Goal: Transaction & Acquisition: Book appointment/travel/reservation

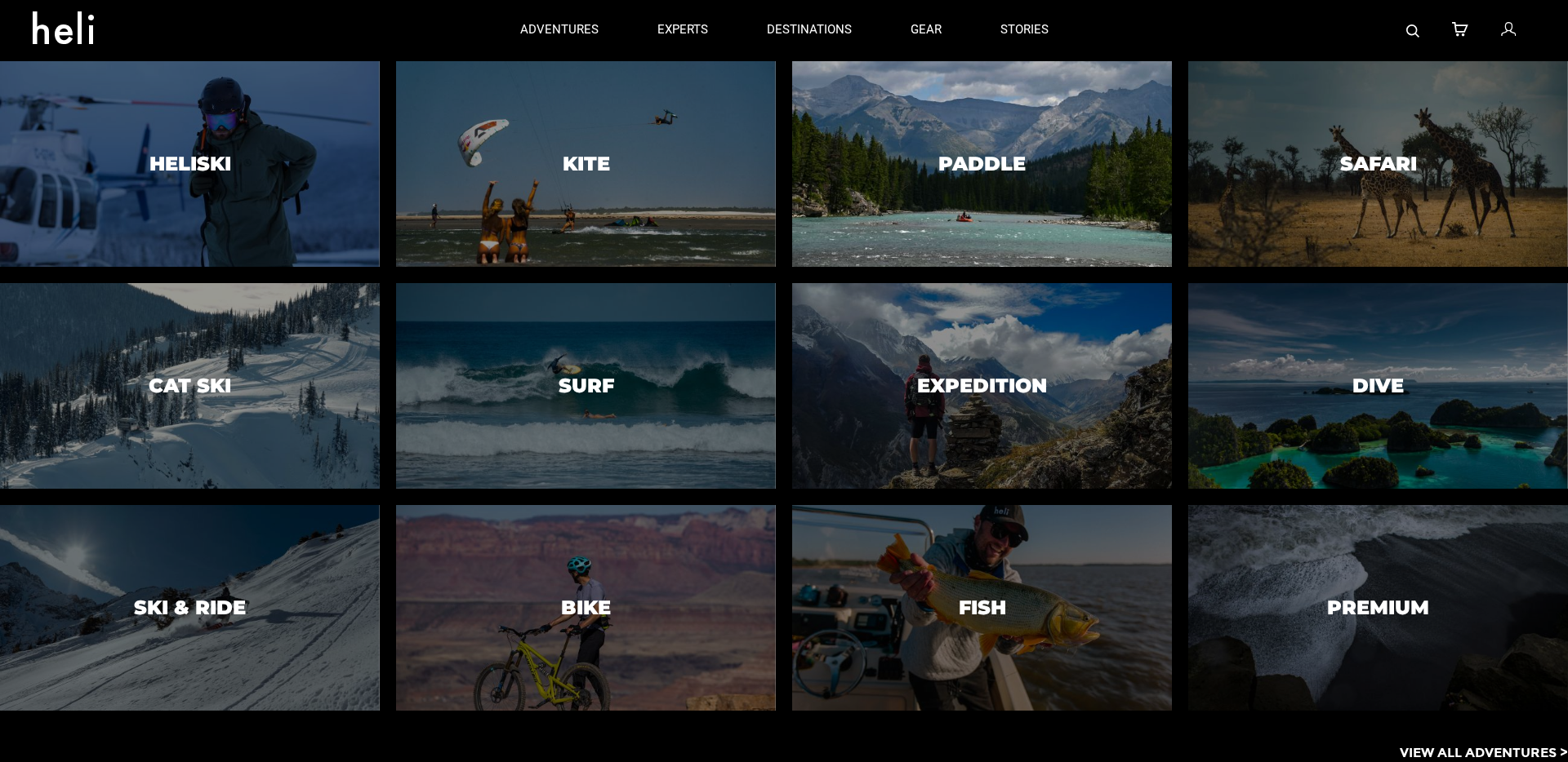
click at [1007, 200] on div at bounding box center [980, 163] width 387 height 210
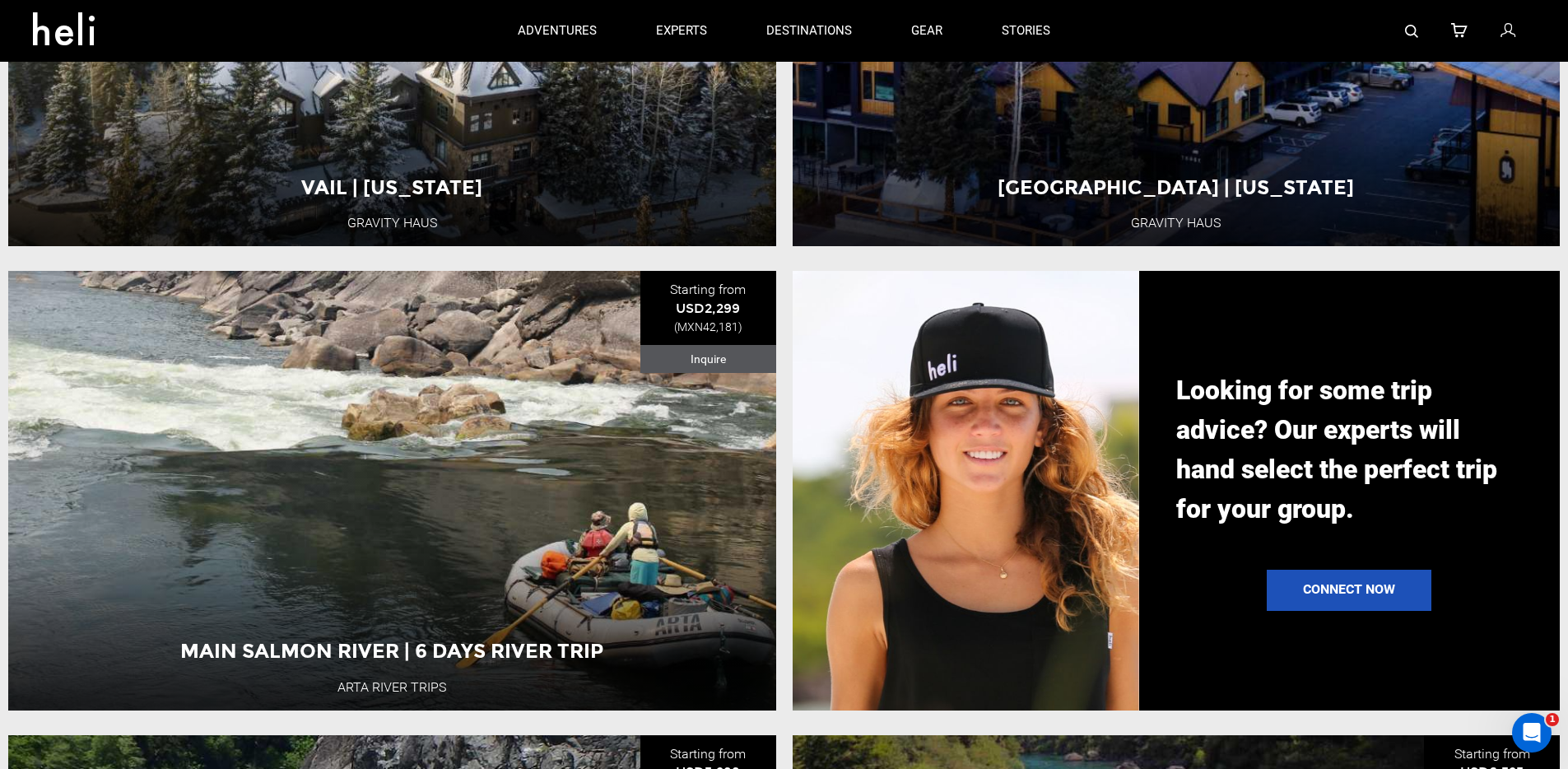
scroll to position [1688, 0]
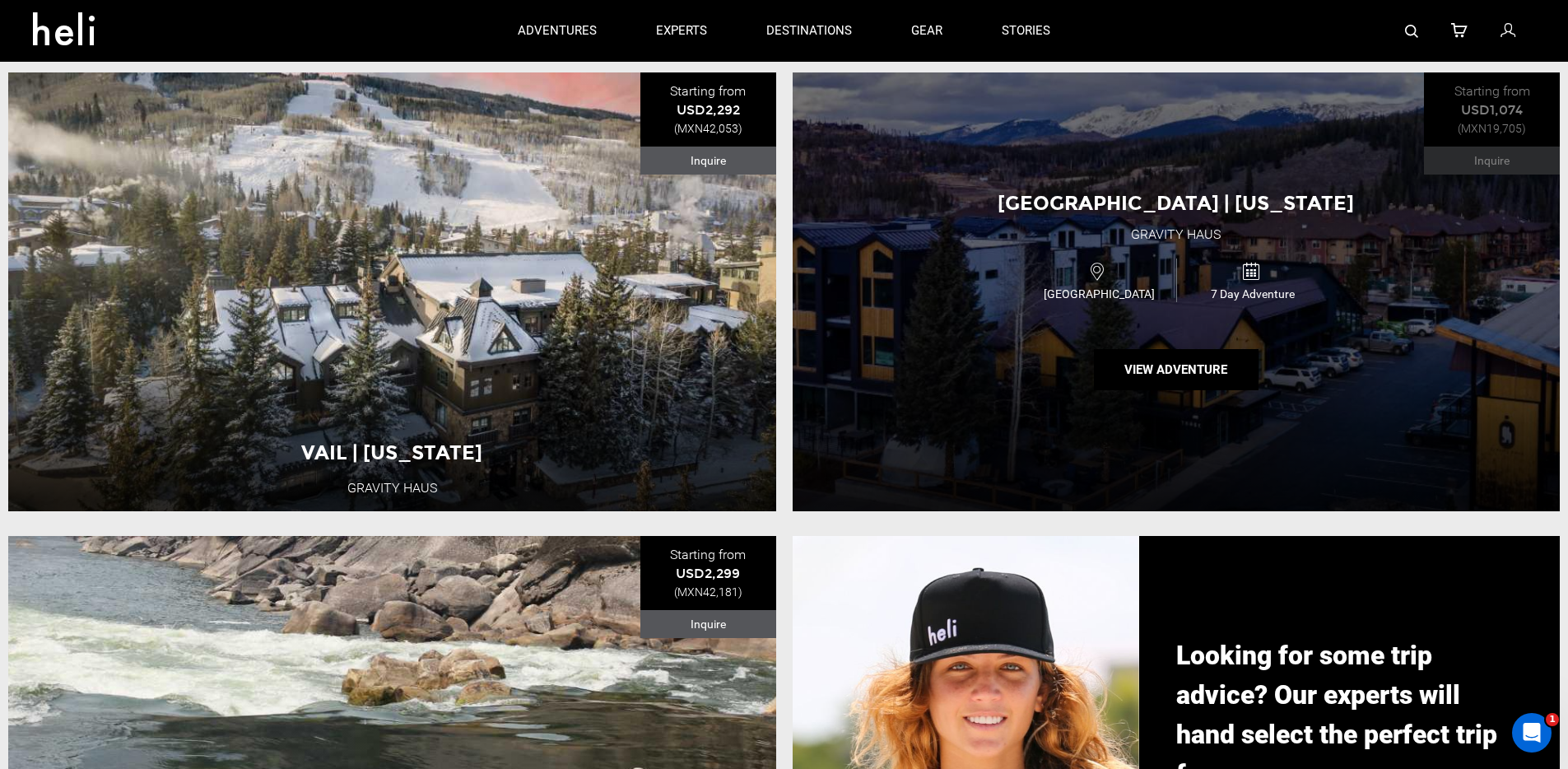
click at [1374, 163] on div "[GEOGRAPHIC_DATA] | [US_STATE][GEOGRAPHIC_DATA] [GEOGRAPHIC_DATA] 7 Day Adventu…" at bounding box center [1176, 292] width 768 height 439
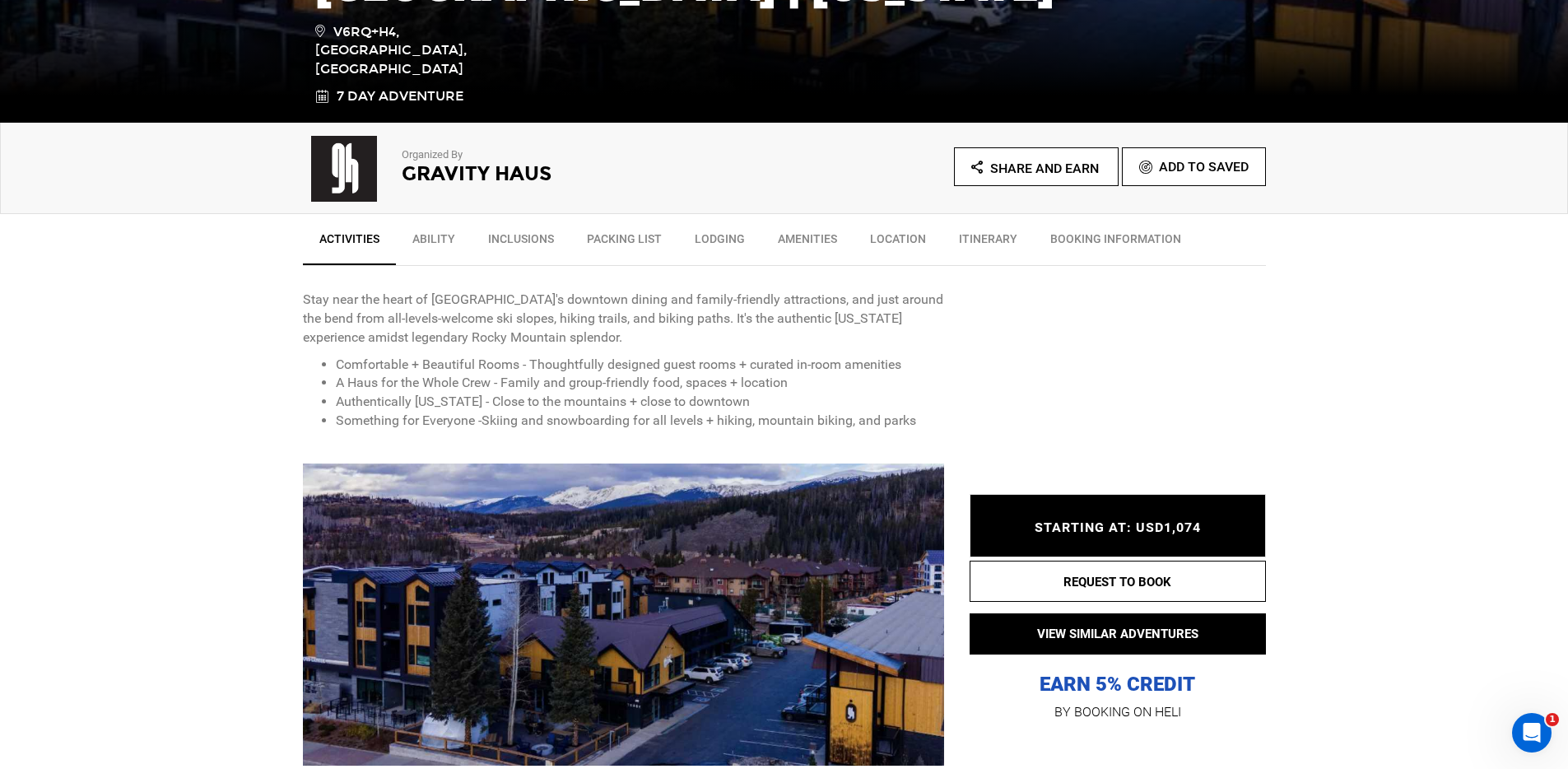
scroll to position [514, 0]
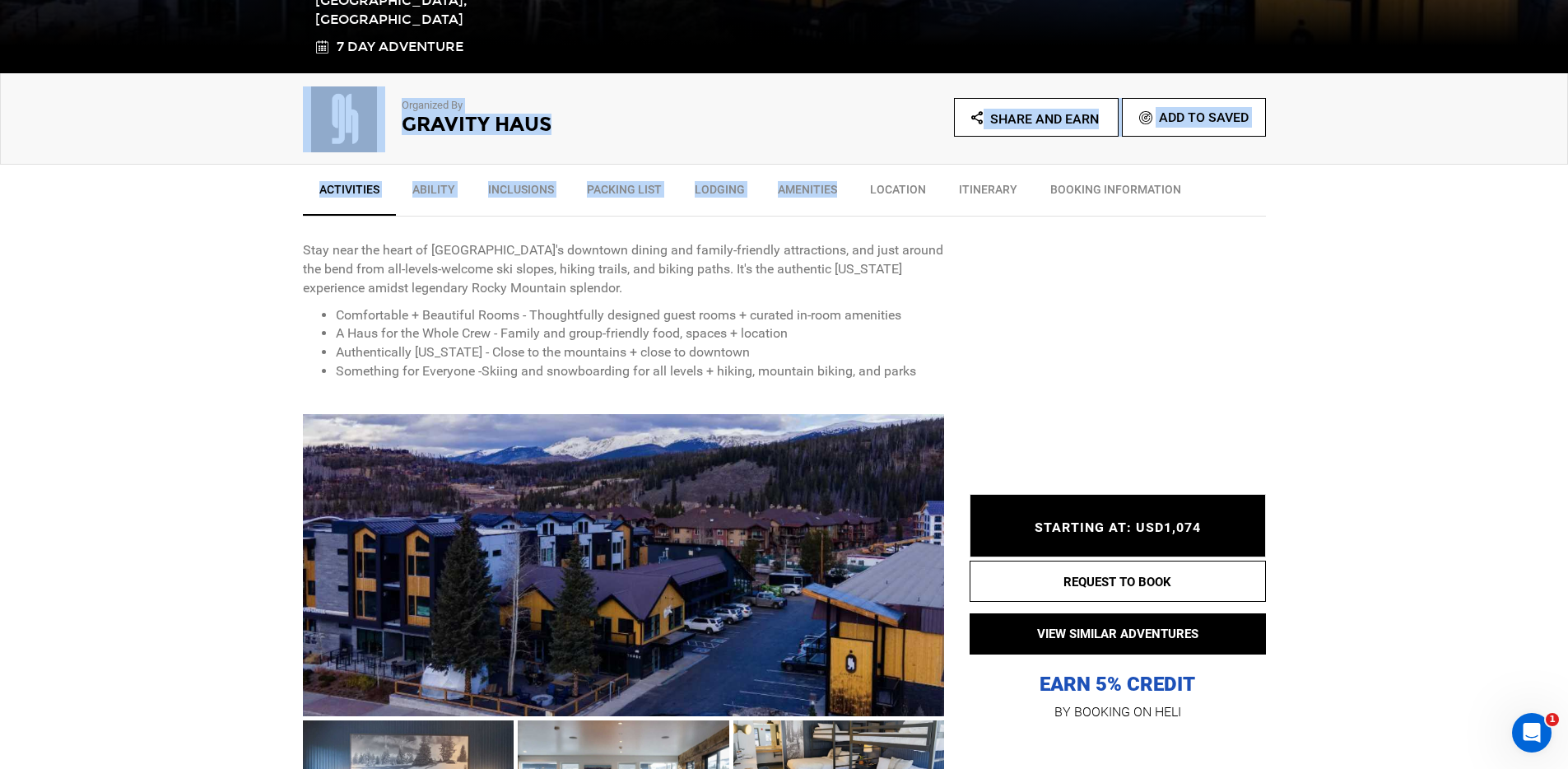
drag, startPoint x: 290, startPoint y: 59, endPoint x: 837, endPoint y: 150, distance: 554.5
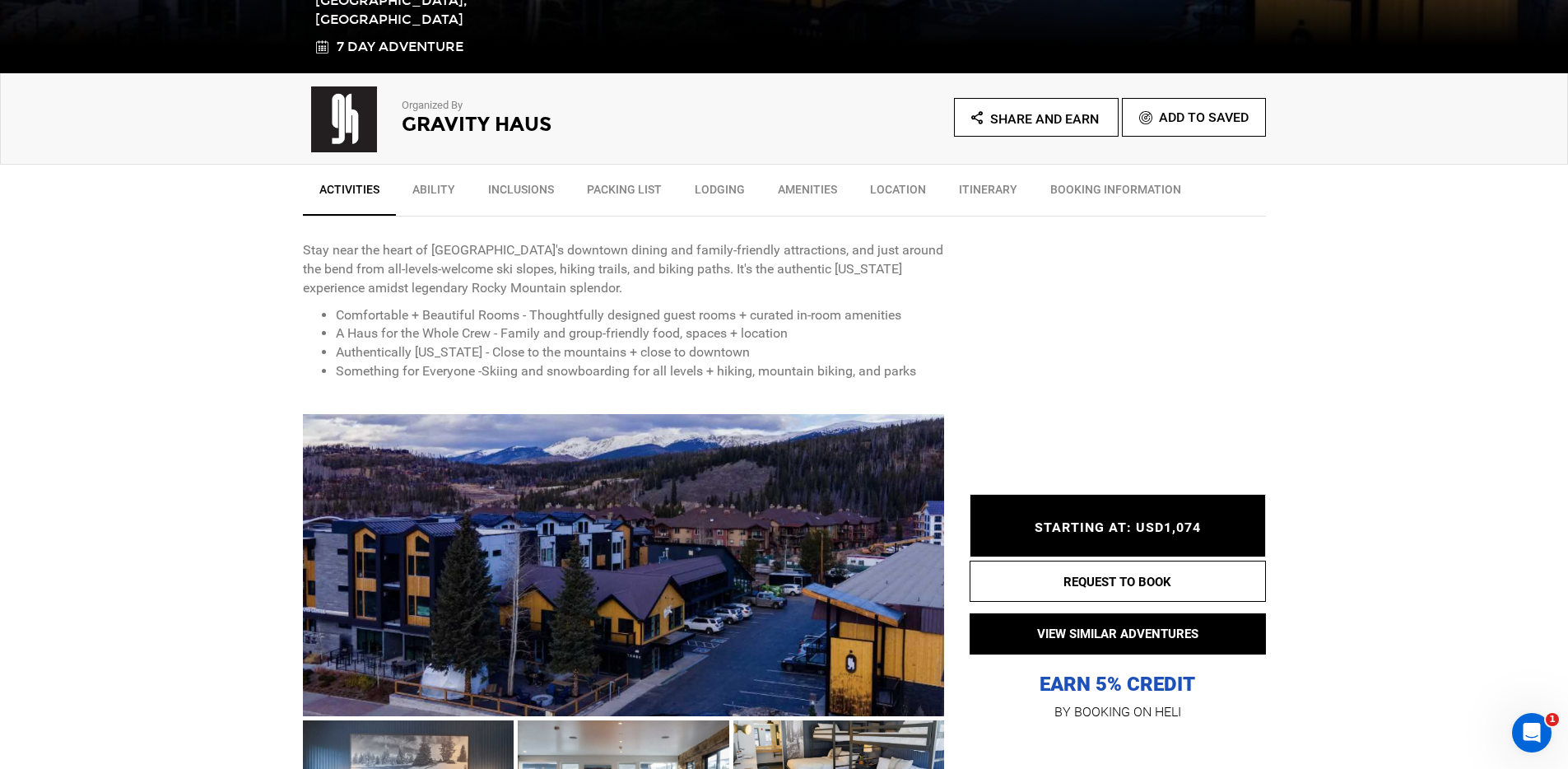
click at [872, 344] on li "Authentically [US_STATE] - Close to the mountains + close to downtown" at bounding box center [640, 353] width 610 height 19
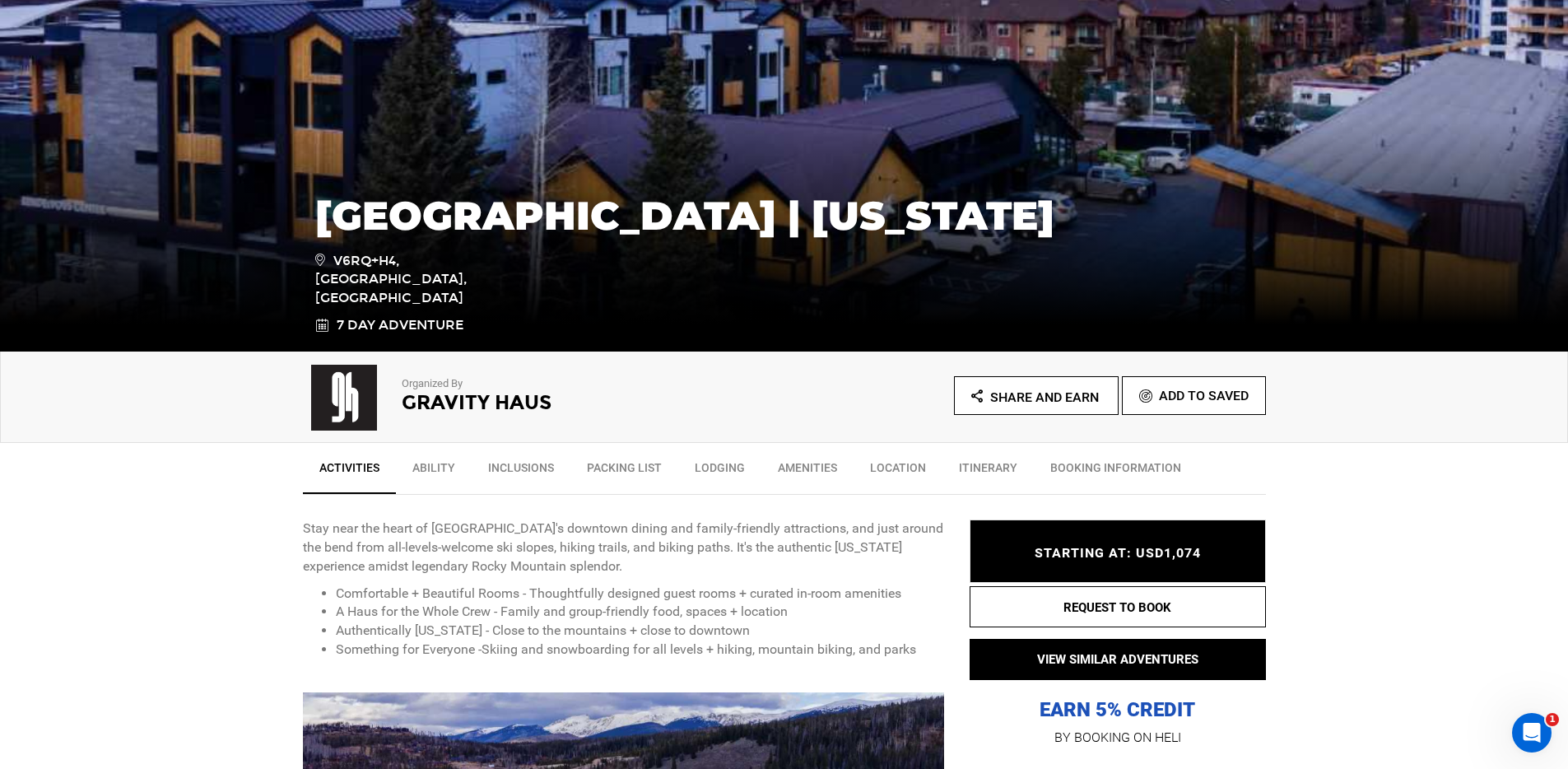
scroll to position [0, 0]
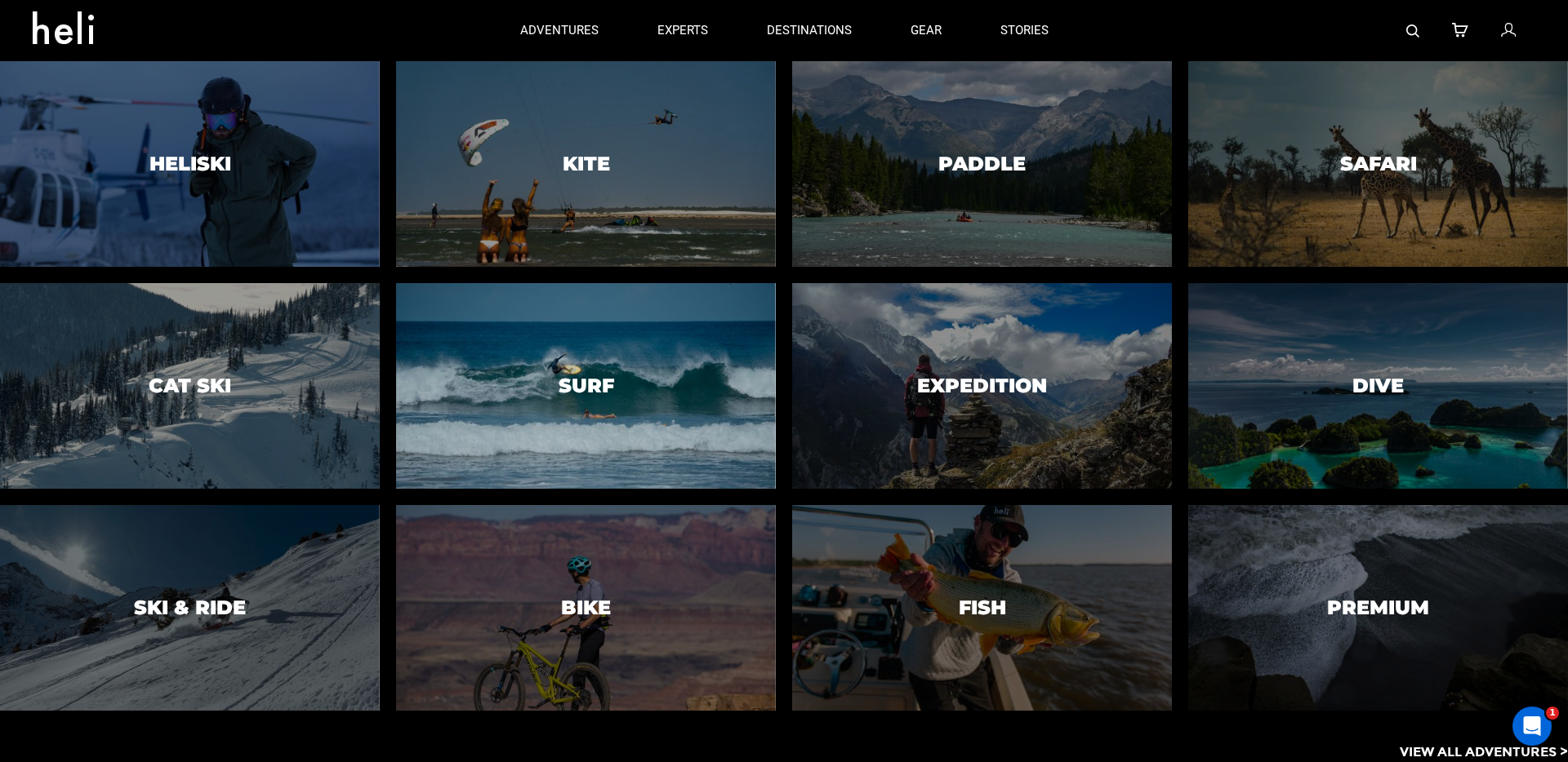
click at [557, 329] on div at bounding box center [585, 386] width 387 height 210
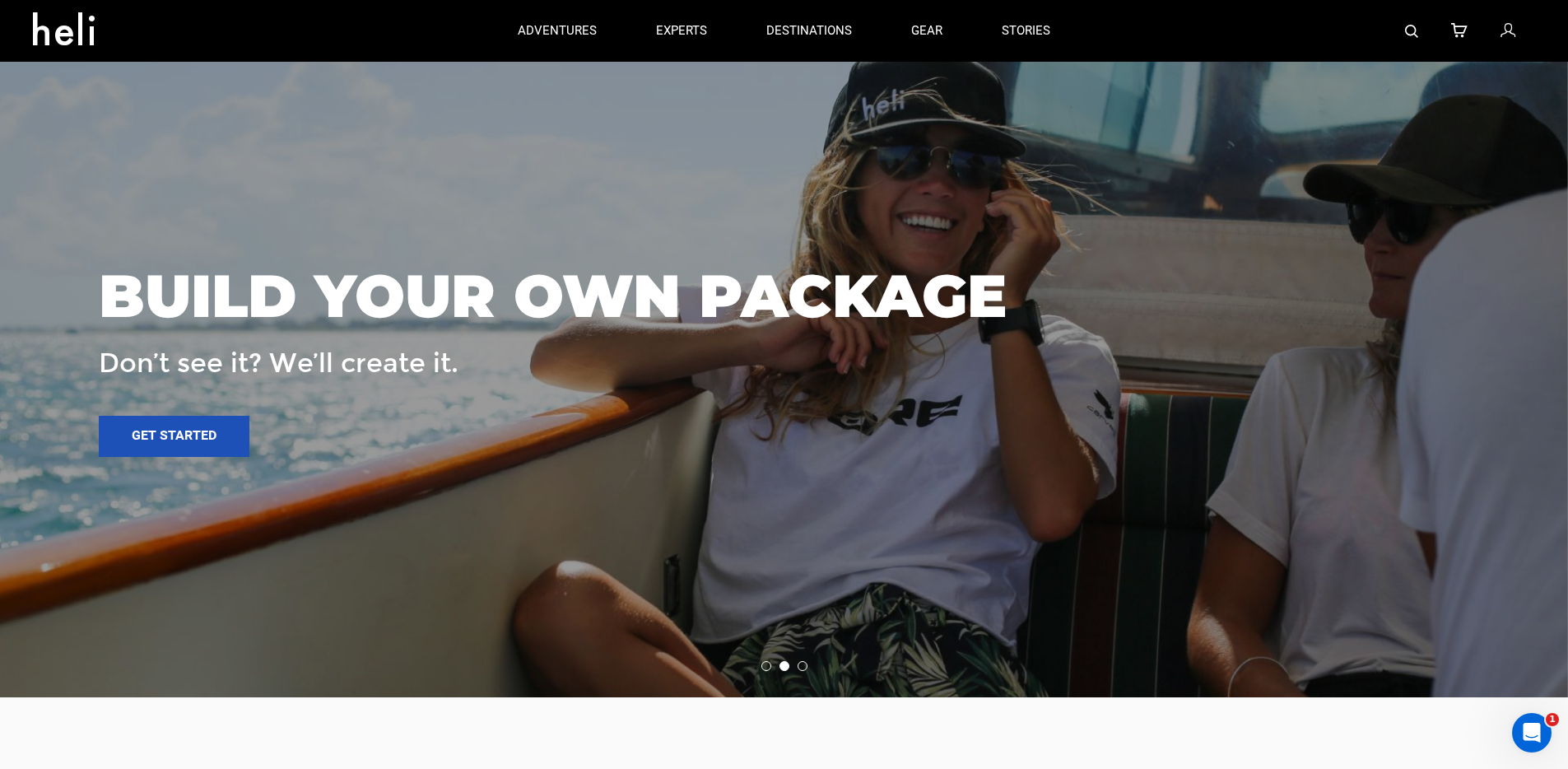
scroll to position [6057, 0]
